Goal: Task Accomplishment & Management: Manage account settings

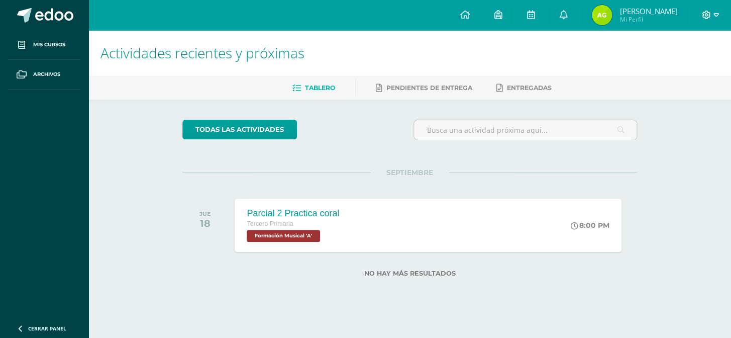
click at [717, 14] on icon at bounding box center [717, 15] width 6 height 9
click at [689, 68] on span "Cerrar sesión" at bounding box center [684, 68] width 45 height 10
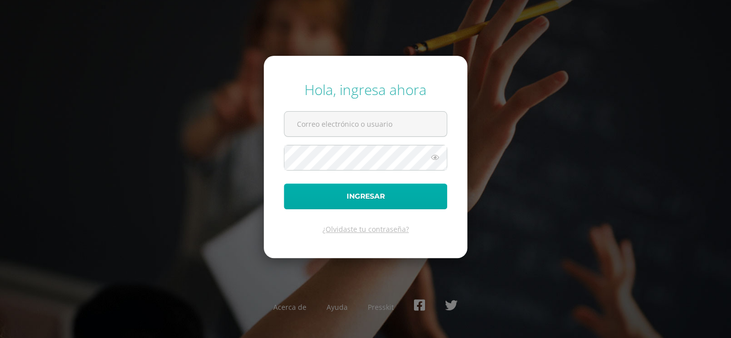
type input "[EMAIL_ADDRESS][DOMAIN_NAME]"
click at [382, 198] on button "Ingresar" at bounding box center [365, 196] width 163 height 26
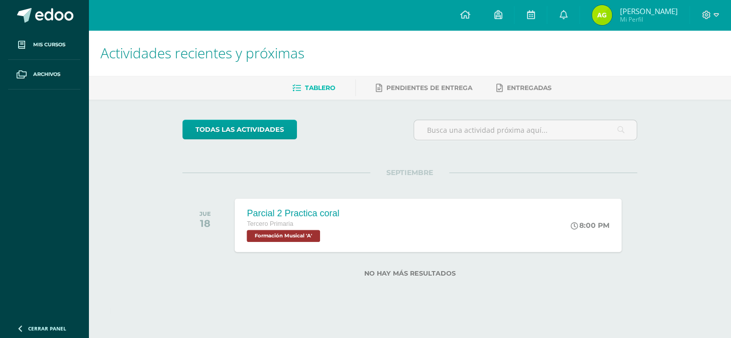
click at [675, 271] on div "Actividades recientes y próximas Tablero Pendientes de entrega Entregadas todas…" at bounding box center [409, 169] width 643 height 279
click at [565, 12] on icon at bounding box center [564, 14] width 8 height 9
